Goal: Task Accomplishment & Management: Manage account settings

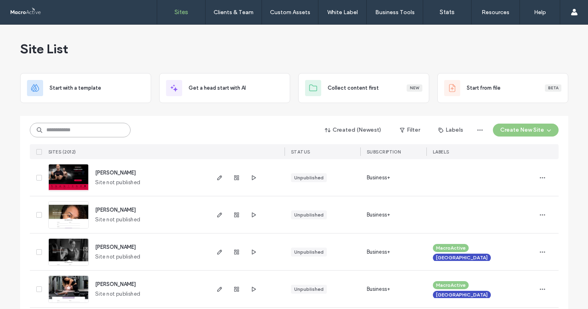
click at [102, 130] on input at bounding box center [80, 130] width 101 height 15
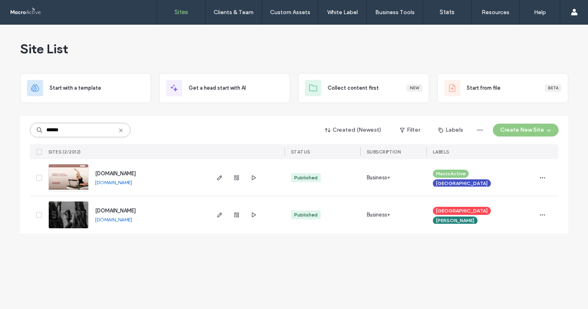
type input "******"
click at [127, 220] on link "[DOMAIN_NAME]" at bounding box center [113, 219] width 37 height 6
click at [122, 129] on icon at bounding box center [121, 130] width 6 height 6
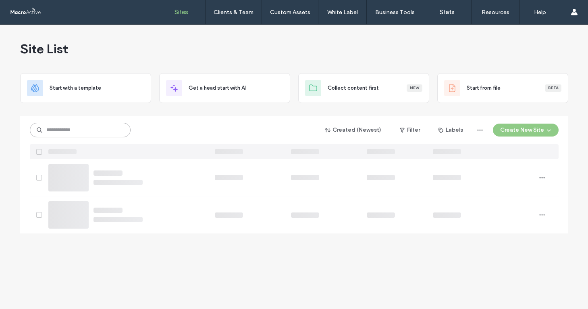
click at [102, 129] on input at bounding box center [80, 130] width 101 height 15
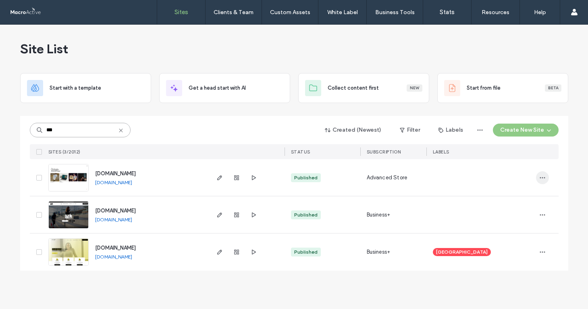
type input "***"
click at [543, 174] on icon "button" at bounding box center [543, 177] width 6 height 6
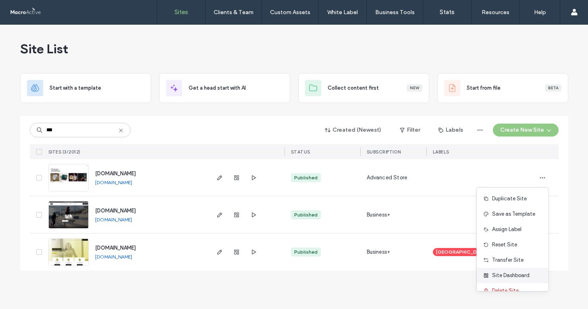
click at [513, 273] on span "Site Dashboard" at bounding box center [511, 275] width 38 height 8
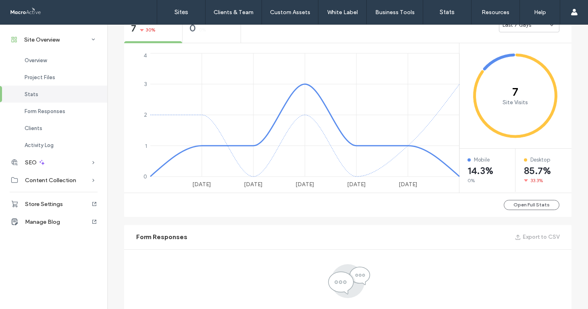
scroll to position [233, 0]
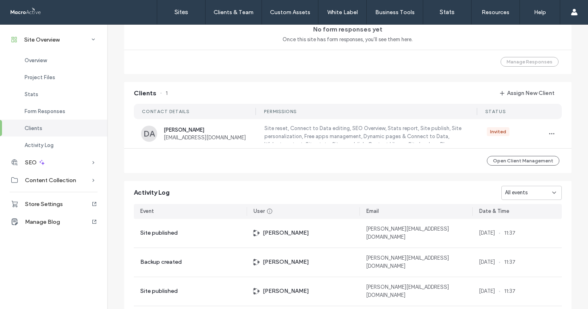
scroll to position [600, 0]
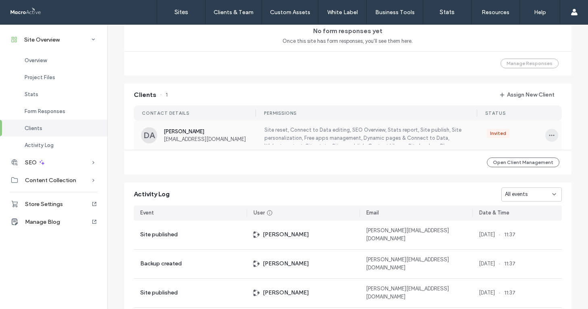
click at [550, 134] on icon "button" at bounding box center [552, 135] width 6 height 6
click at [493, 131] on div "Invited" at bounding box center [498, 132] width 16 height 7
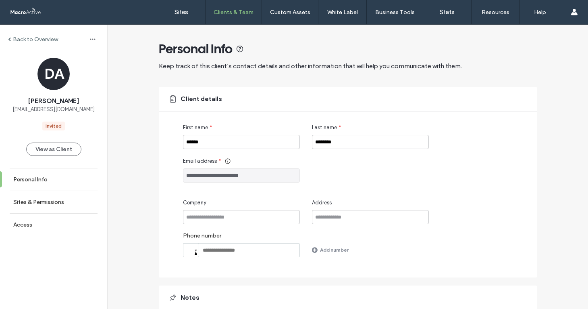
scroll to position [67, 0]
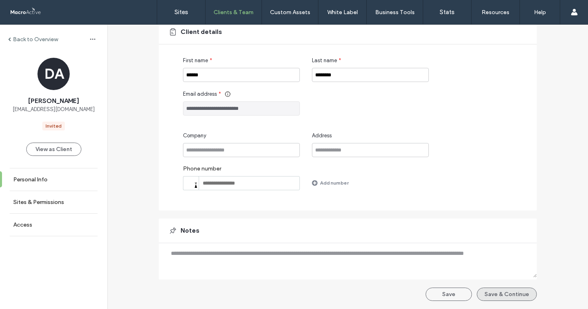
click at [502, 291] on button "Save & Continue" at bounding box center [507, 293] width 60 height 13
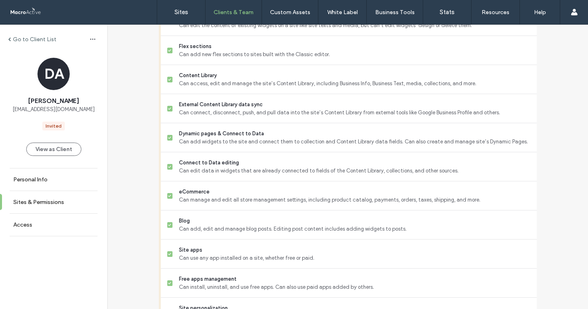
scroll to position [713, 0]
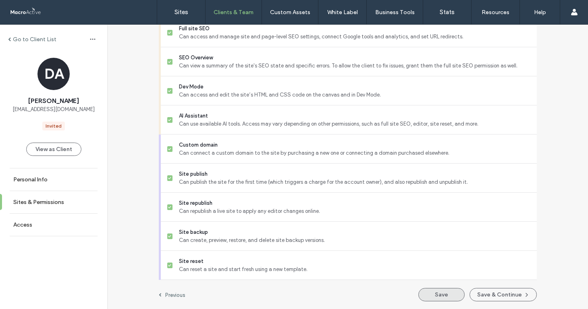
click at [450, 293] on button "Save" at bounding box center [442, 294] width 46 height 13
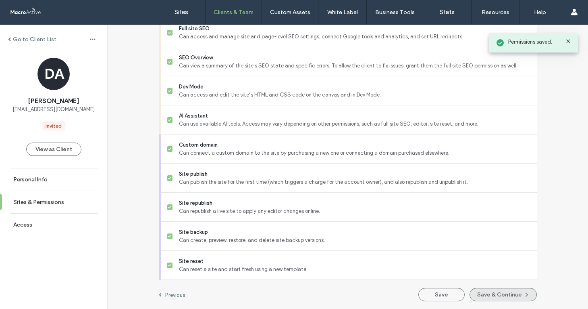
click at [500, 294] on button "Save & Continue" at bounding box center [503, 294] width 67 height 13
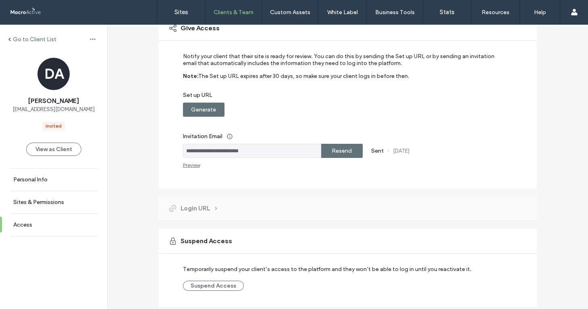
scroll to position [70, 0]
click at [349, 154] on label "Resend" at bounding box center [342, 151] width 20 height 15
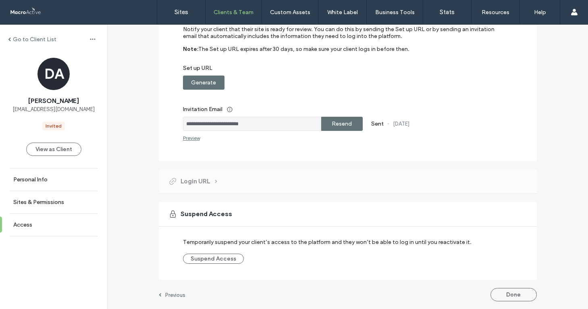
scroll to position [0, 0]
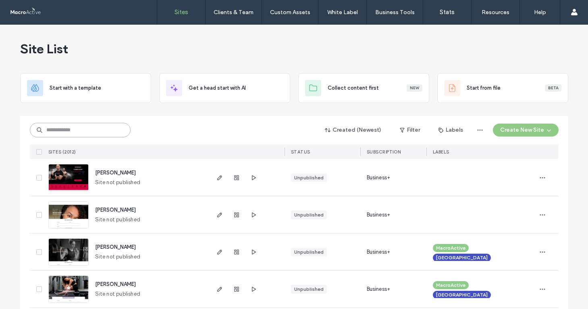
click at [104, 131] on input at bounding box center [80, 130] width 101 height 15
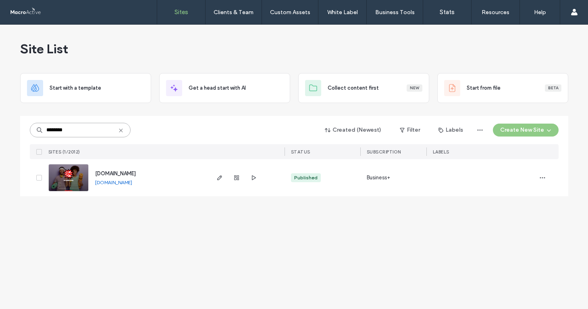
type input "********"
click at [136, 173] on span "www.therealcoachpow.com" at bounding box center [115, 173] width 41 height 6
